Goal: Task Accomplishment & Management: Use online tool/utility

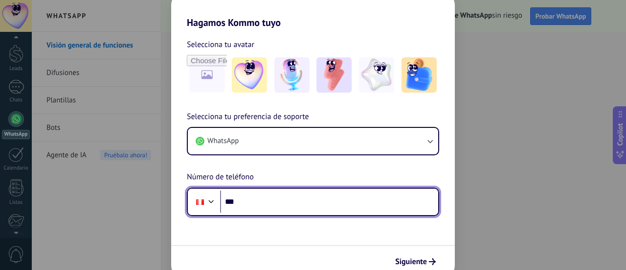
click at [260, 197] on input "***" at bounding box center [329, 201] width 218 height 22
type input "**********"
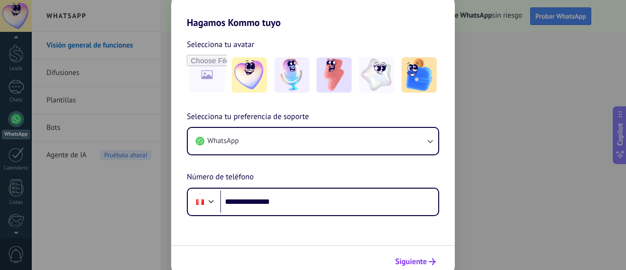
click at [411, 261] on span "Siguiente" at bounding box center [411, 261] width 32 height 7
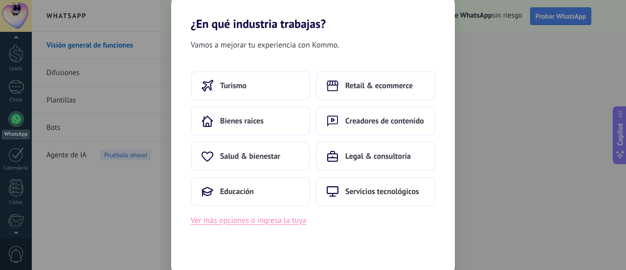
click at [261, 220] on button "Ver más opciones o ingresa la tuya" at bounding box center [248, 220] width 115 height 13
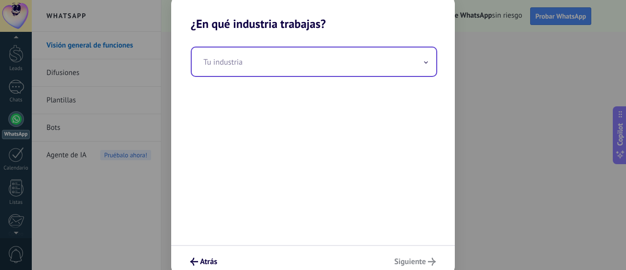
click at [254, 63] on input "text" at bounding box center [314, 61] width 245 height 28
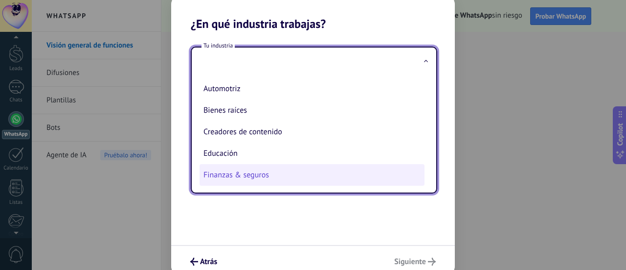
click at [274, 175] on li "Finanzas & seguros" at bounding box center [312, 175] width 225 height 22
type input "**********"
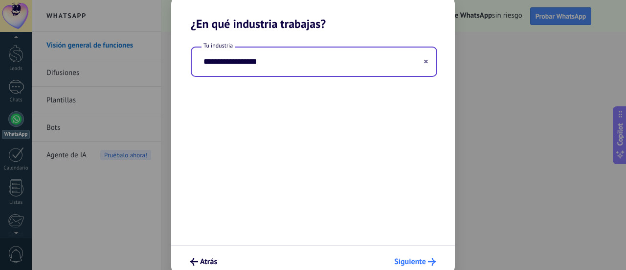
click at [412, 262] on span "Siguiente" at bounding box center [410, 261] width 32 height 7
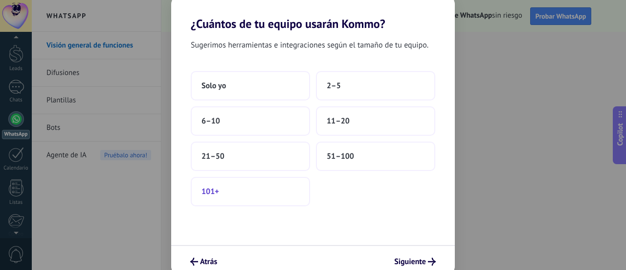
click at [235, 198] on button "101+" at bounding box center [250, 191] width 119 height 29
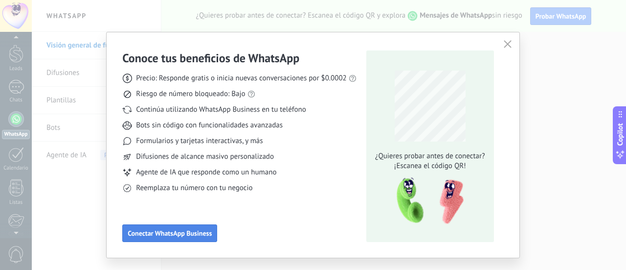
click at [163, 233] on span "Conectar WhatsApp Business" at bounding box center [170, 232] width 84 height 7
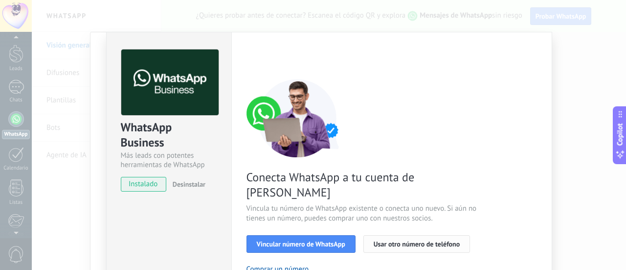
click at [418, 240] on span "Usar otro número de teléfono" at bounding box center [417, 243] width 86 height 7
click at [270, 264] on button "Comprar un número" at bounding box center [278, 268] width 63 height 9
click at [194, 183] on span "Desinstalar" at bounding box center [189, 184] width 33 height 9
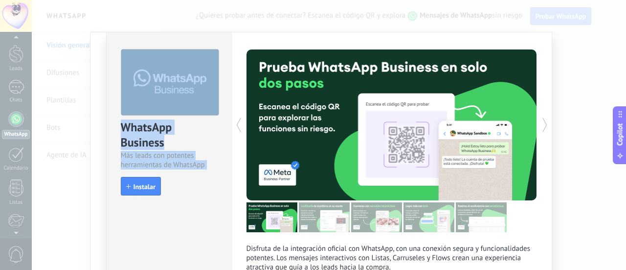
drag, startPoint x: 626, startPoint y: 61, endPoint x: 625, endPoint y: 103, distance: 42.1
click at [623, 120] on body ".abccls-1,.abccls-2{fill-rule:evenodd}.abccls-2{fill:#fff} .abfcls-1{fill:none}…" at bounding box center [313, 135] width 626 height 270
click at [579, 81] on div "WhatsApp Business Más leads con potentes herramientas de WhatsApp install Insta…" at bounding box center [329, 135] width 594 height 270
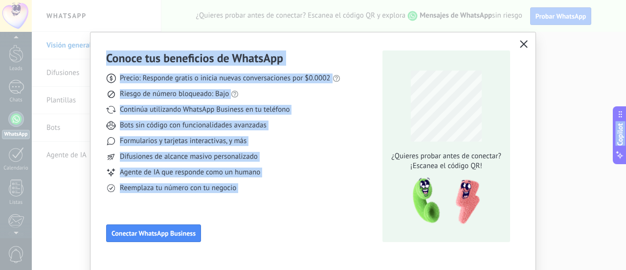
drag, startPoint x: 622, startPoint y: 73, endPoint x: 587, endPoint y: 95, distance: 41.3
click at [620, 114] on body ".abccls-1,.abccls-2{fill-rule:evenodd}.abccls-2{fill:#fff} .abfcls-1{fill:none}…" at bounding box center [313, 135] width 626 height 270
click at [520, 43] on use "button" at bounding box center [523, 43] width 7 height 7
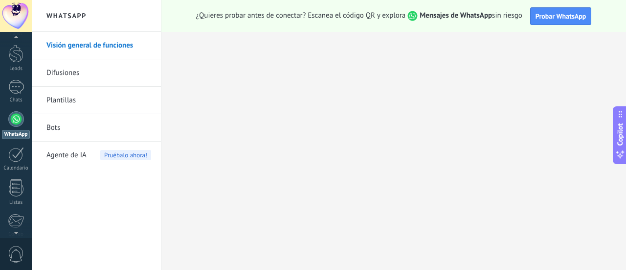
scroll to position [114, 0]
